Goal: Information Seeking & Learning: Learn about a topic

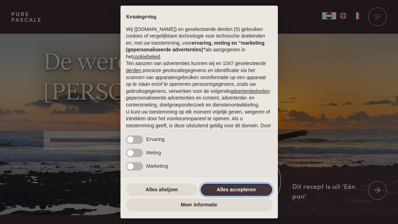
click at [241, 188] on button "Alles accepteren" at bounding box center [236, 189] width 72 height 13
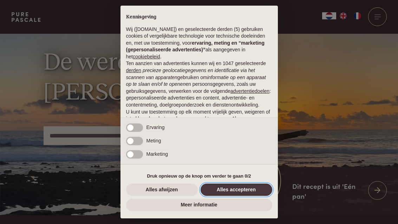
scroll to position [54, 0]
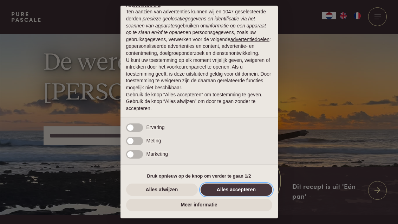
click at [243, 191] on button "Alles accepteren" at bounding box center [236, 189] width 72 height 13
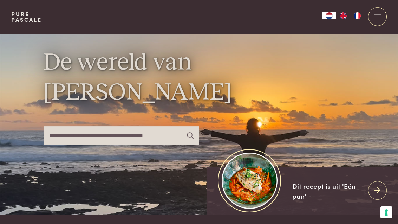
click at [380, 18] on div at bounding box center [377, 16] width 19 height 19
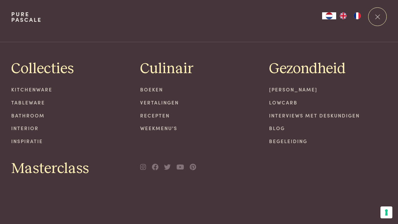
click at [162, 116] on link "Recepten" at bounding box center [199, 115] width 118 height 7
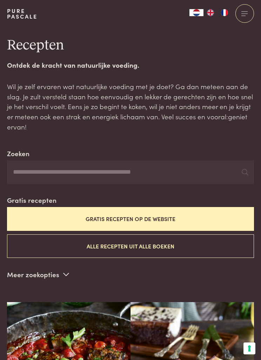
scroll to position [5, 0]
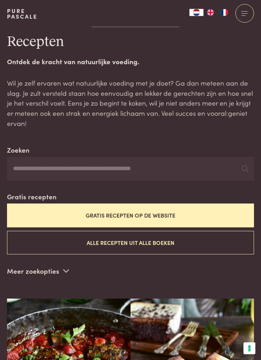
click at [234, 212] on button "Gratis recepten op de website" at bounding box center [130, 216] width 247 height 24
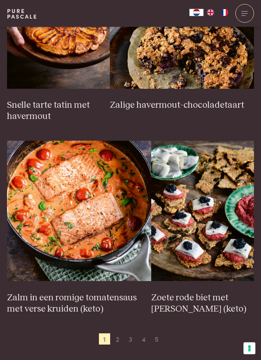
scroll to position [1126, 0]
click at [115, 223] on span "2" at bounding box center [117, 338] width 11 height 11
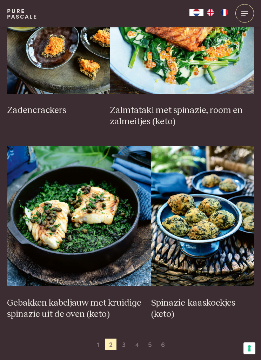
scroll to position [1127, 0]
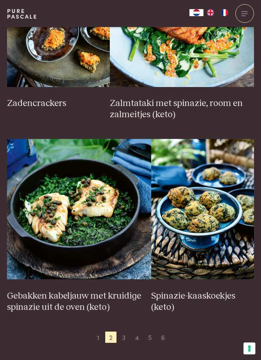
click at [127, 223] on span "3" at bounding box center [123, 337] width 11 height 11
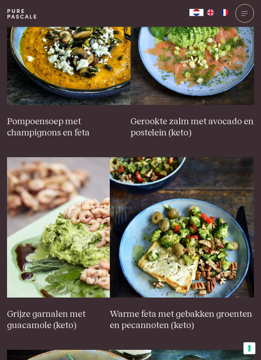
scroll to position [961, 0]
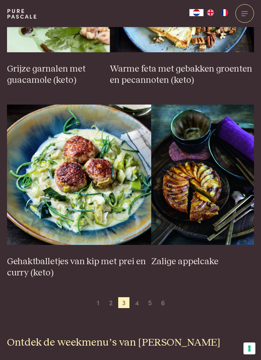
click at [143, 223] on span "4" at bounding box center [137, 302] width 11 height 11
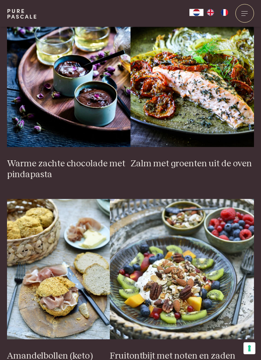
scroll to position [908, 0]
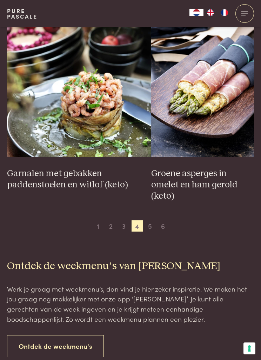
click at [152, 220] on span "5" at bounding box center [150, 225] width 11 height 11
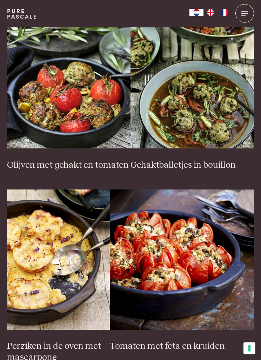
scroll to position [903, 0]
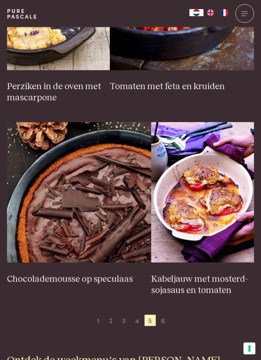
click at [163, 223] on span "6" at bounding box center [163, 320] width 11 height 11
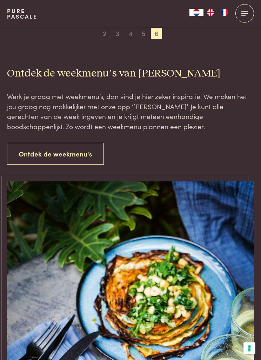
scroll to position [480, 0]
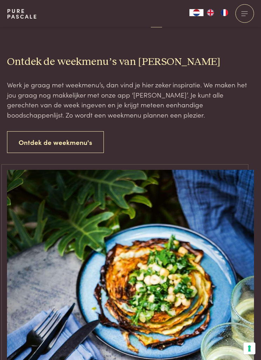
click at [87, 136] on link "Ontdek de weekmenu's" at bounding box center [55, 142] width 97 height 22
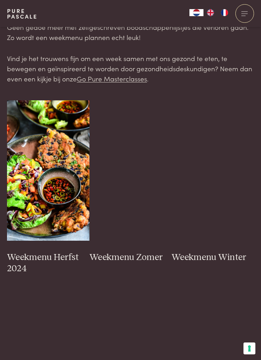
scroll to position [88, 0]
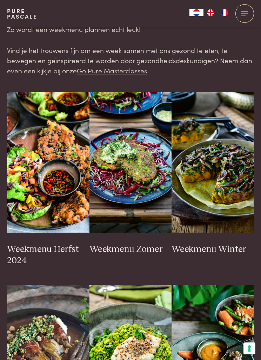
click at [138, 200] on img at bounding box center [131, 162] width 82 height 140
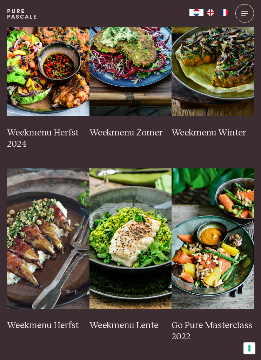
scroll to position [204, 0]
click at [59, 259] on img at bounding box center [48, 238] width 82 height 140
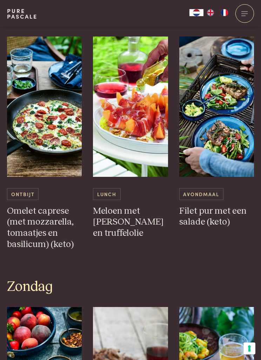
scroll to position [1903, 0]
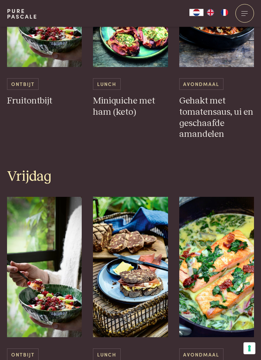
scroll to position [1408, 0]
click at [233, 245] on img at bounding box center [216, 267] width 75 height 140
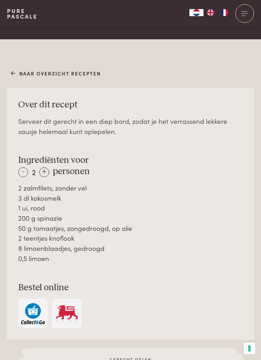
scroll to position [338, 0]
